Goal: Transaction & Acquisition: Purchase product/service

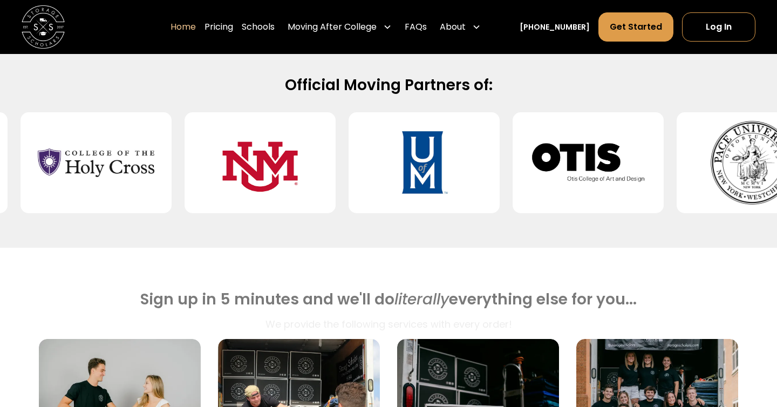
scroll to position [464, 0]
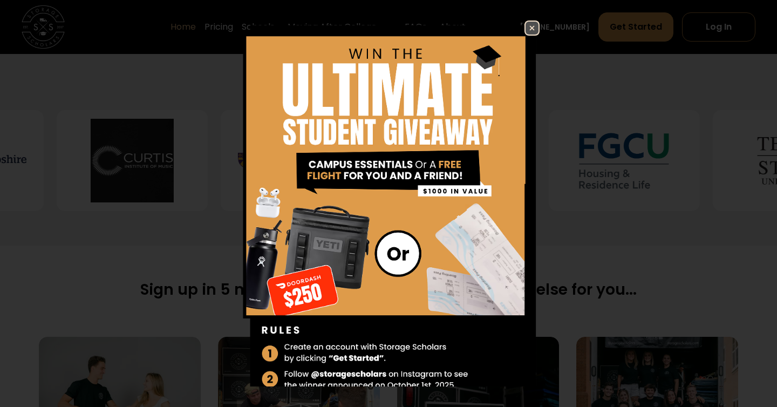
click at [532, 28] on img at bounding box center [532, 28] width 13 height 13
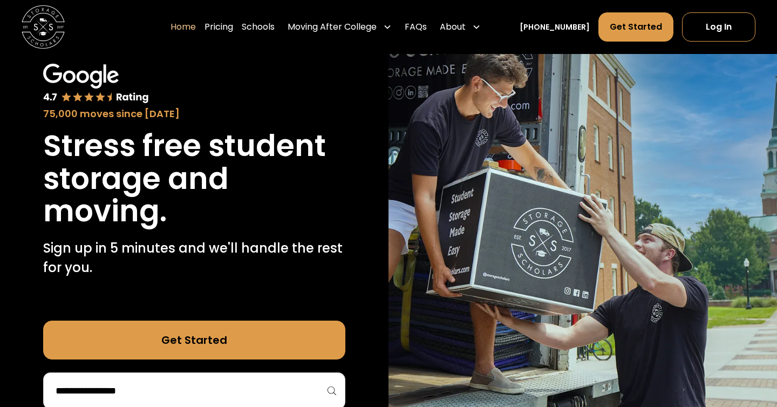
scroll to position [0, 0]
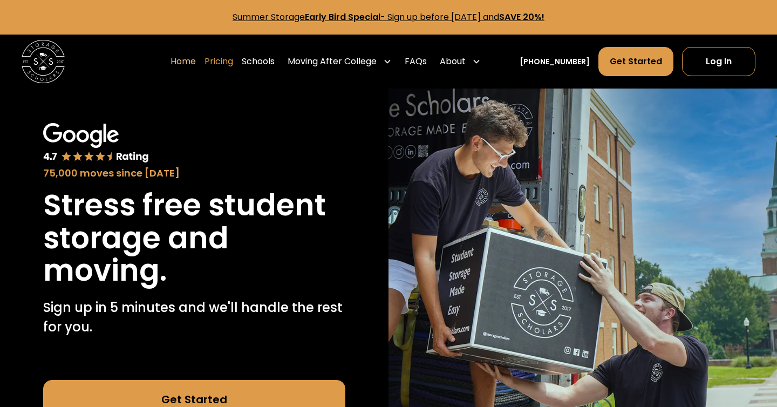
click at [231, 60] on link "Pricing" at bounding box center [219, 61] width 29 height 30
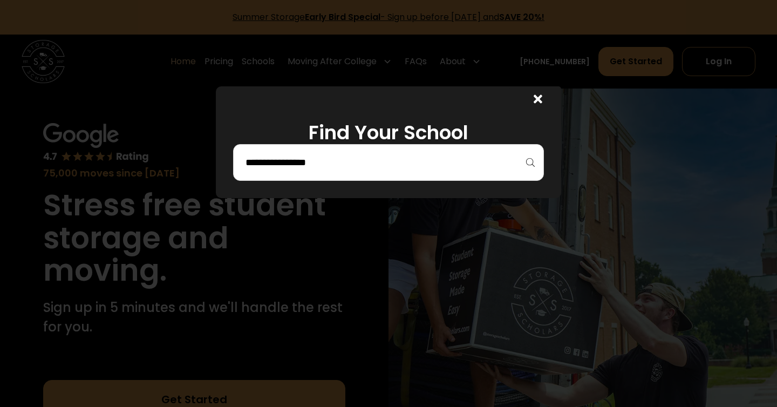
click at [304, 156] on input "search" at bounding box center [389, 162] width 288 height 18
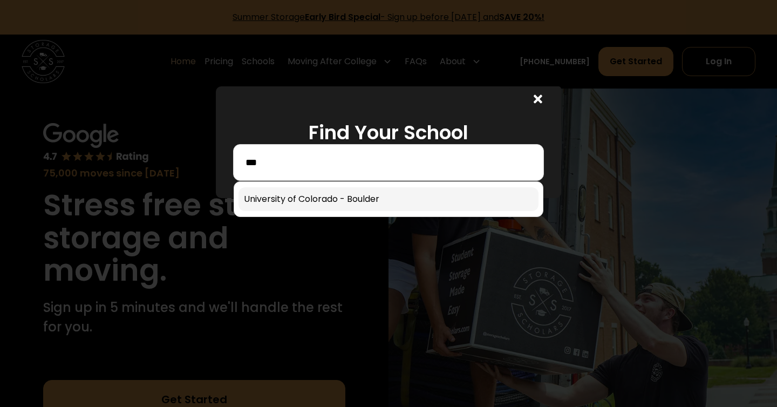
type input "***"
click at [317, 193] on link at bounding box center [389, 199] width 300 height 24
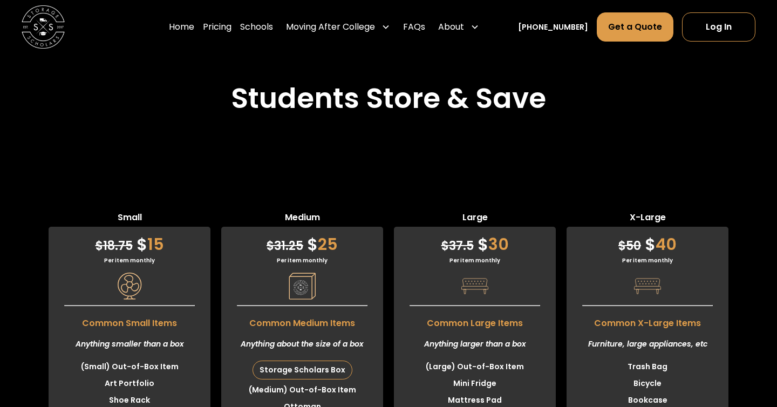
scroll to position [2700, 0]
